Goal: Task Accomplishment & Management: Manage account settings

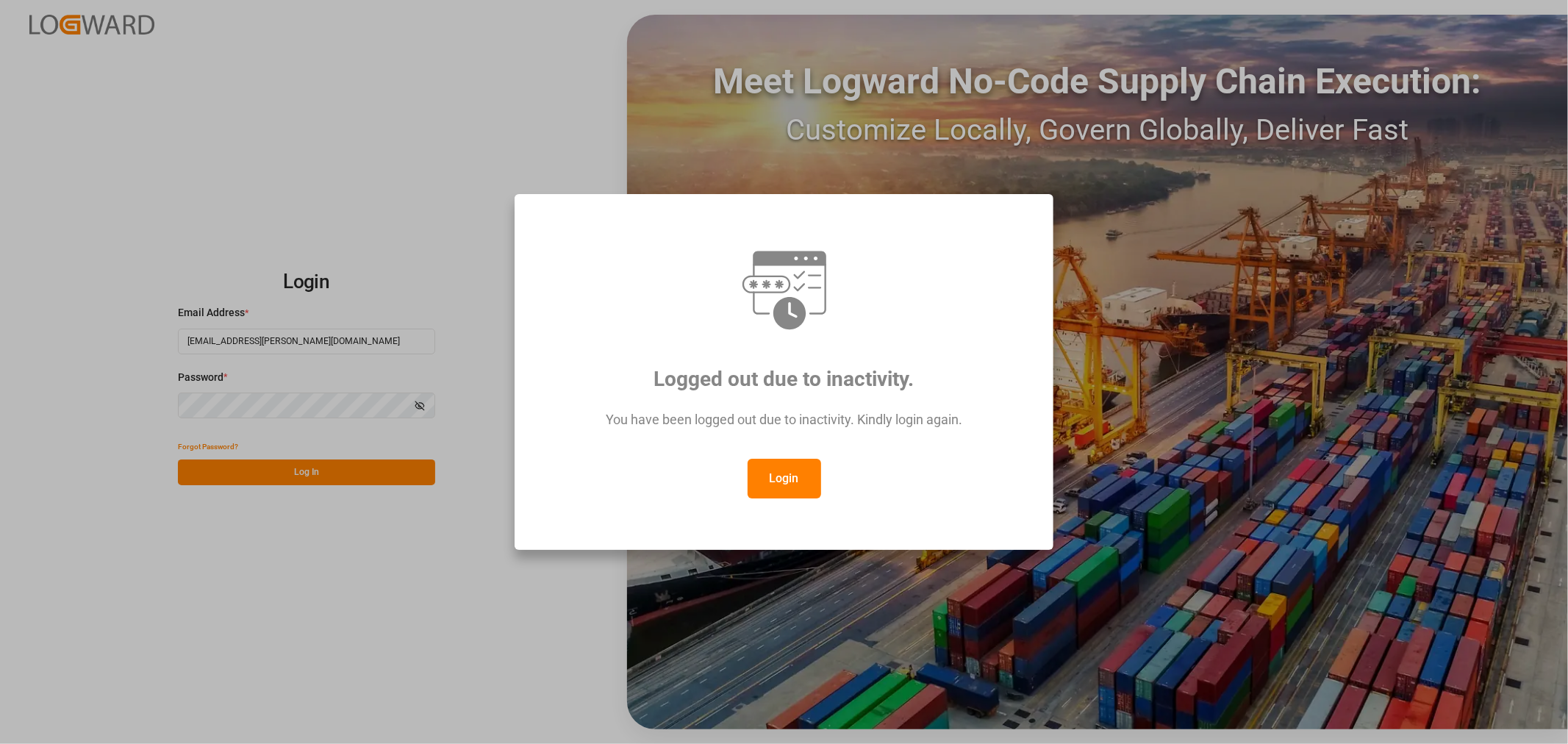
click at [785, 473] on button "Login" at bounding box center [784, 478] width 73 height 39
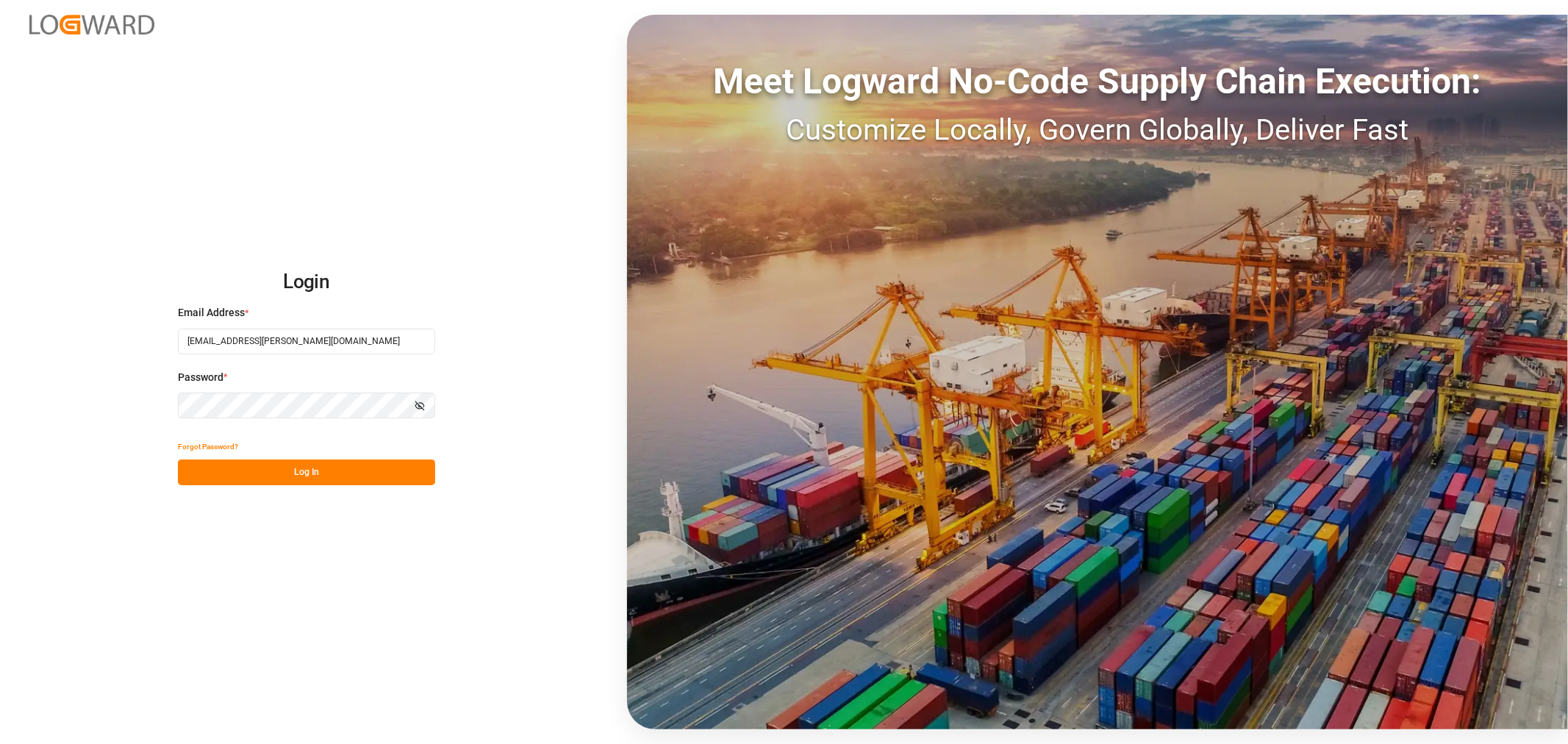
click at [277, 479] on button "Log In" at bounding box center [306, 472] width 257 height 25
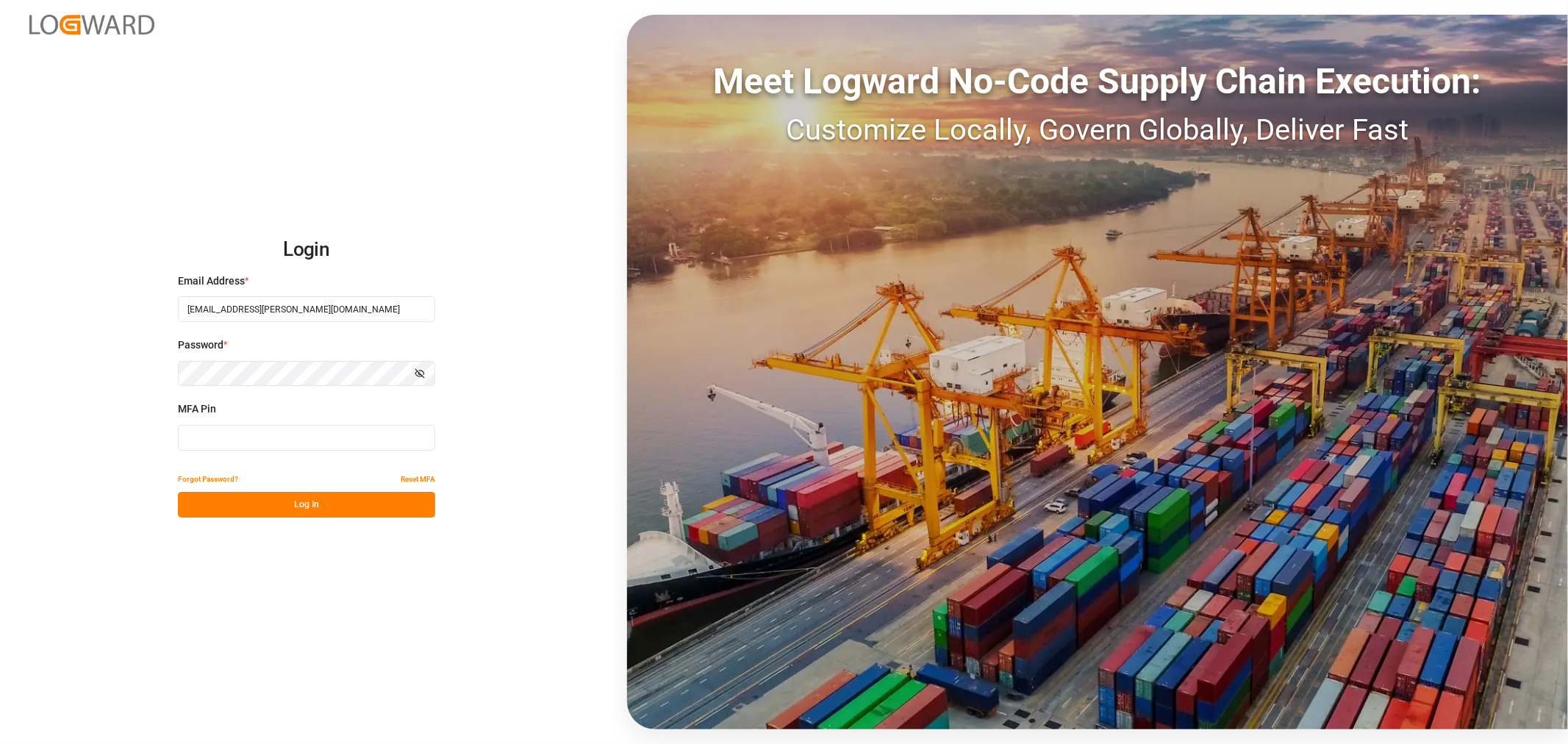
click at [215, 431] on input at bounding box center [306, 437] width 257 height 25
click at [215, 437] on input at bounding box center [306, 437] width 257 height 25
type input "9"
click at [209, 492] on div "Forgot Password? Reset MFA Log In" at bounding box center [306, 491] width 257 height 52
click at [243, 440] on input "971764" at bounding box center [306, 437] width 257 height 25
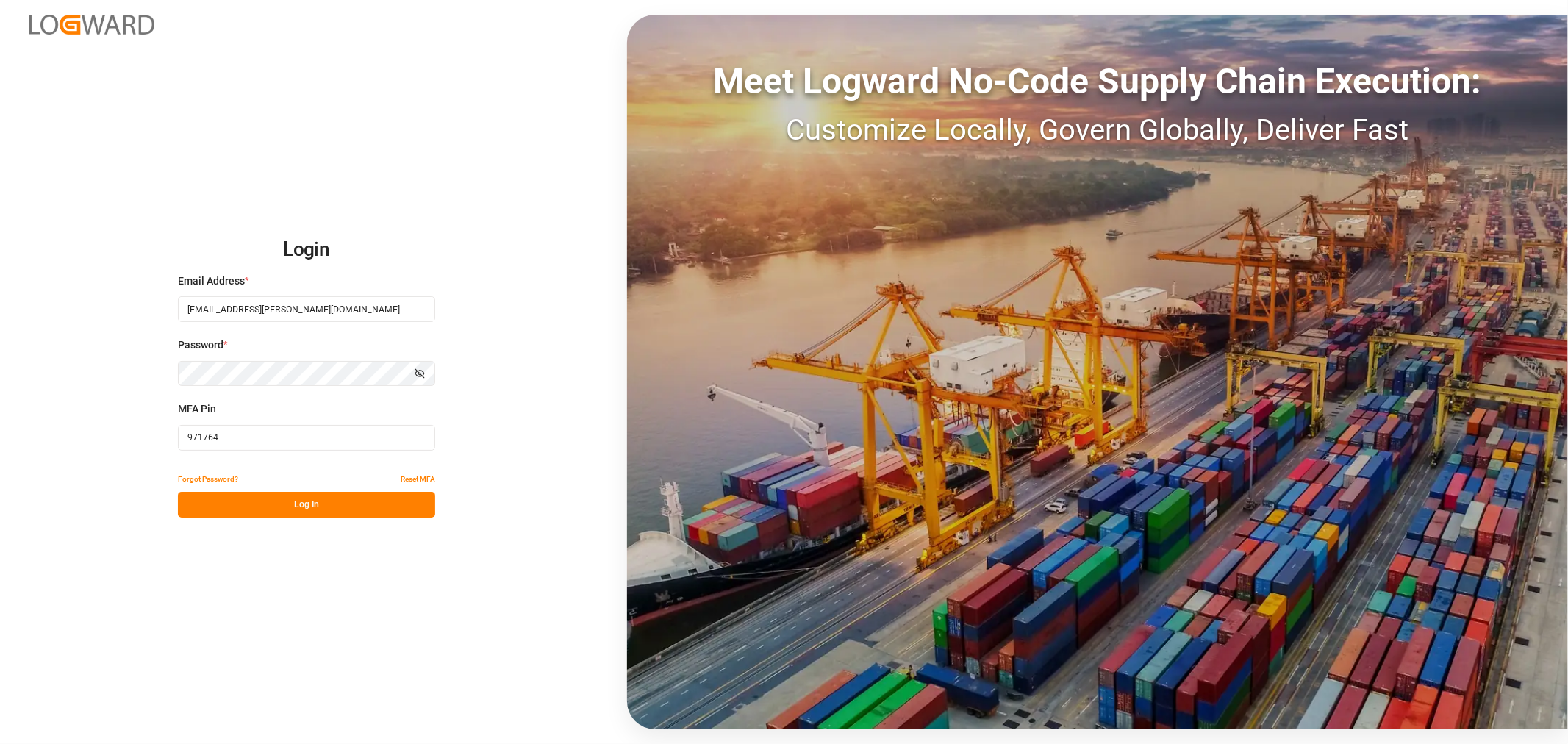
drag, startPoint x: 243, startPoint y: 440, endPoint x: 133, endPoint y: 439, distance: 110.0
click at [133, 439] on div "Login Email Address * [EMAIL_ADDRESS][PERSON_NAME][DOMAIN_NAME] Password * Show…" at bounding box center [784, 372] width 1568 height 744
type input "782258"
click at [202, 501] on button "Log In" at bounding box center [306, 504] width 257 height 25
